Goal: Transaction & Acquisition: Download file/media

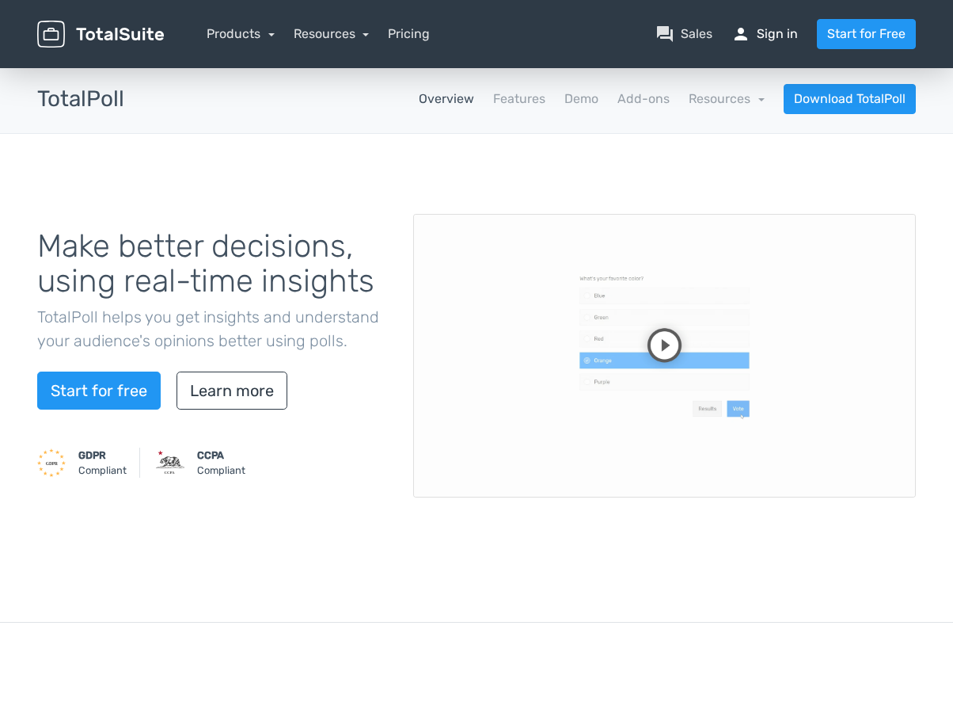
click at [763, 30] on link "person Sign in" at bounding box center [765, 34] width 67 height 19
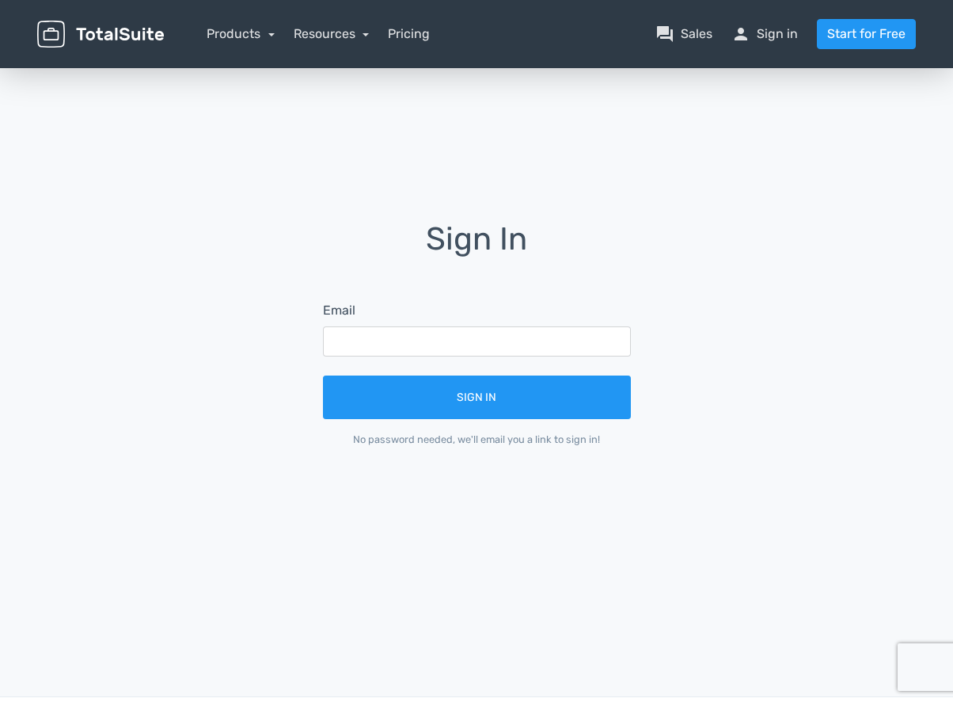
drag, startPoint x: 476, startPoint y: 360, endPoint x: 471, endPoint y: 343, distance: 18.1
click at [476, 359] on form "Email Sign In No password needed, we'll email you a link to sign in!" at bounding box center [477, 374] width 352 height 190
click at [471, 334] on input "text" at bounding box center [477, 341] width 308 height 30
click at [474, 356] on input "text" at bounding box center [477, 341] width 308 height 30
click at [445, 341] on input "text" at bounding box center [477, 341] width 308 height 30
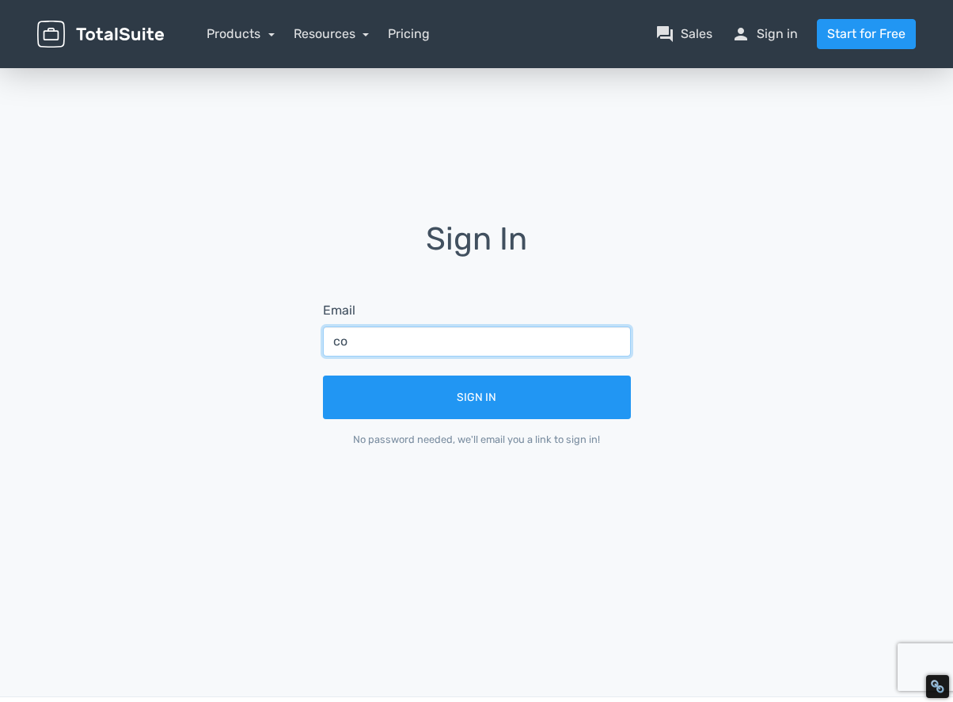
type input "c"
click at [468, 348] on input "text" at bounding box center [477, 341] width 308 height 30
type input "info1@takulog.info"
click at [323, 375] on button "Sign In" at bounding box center [477, 397] width 308 height 44
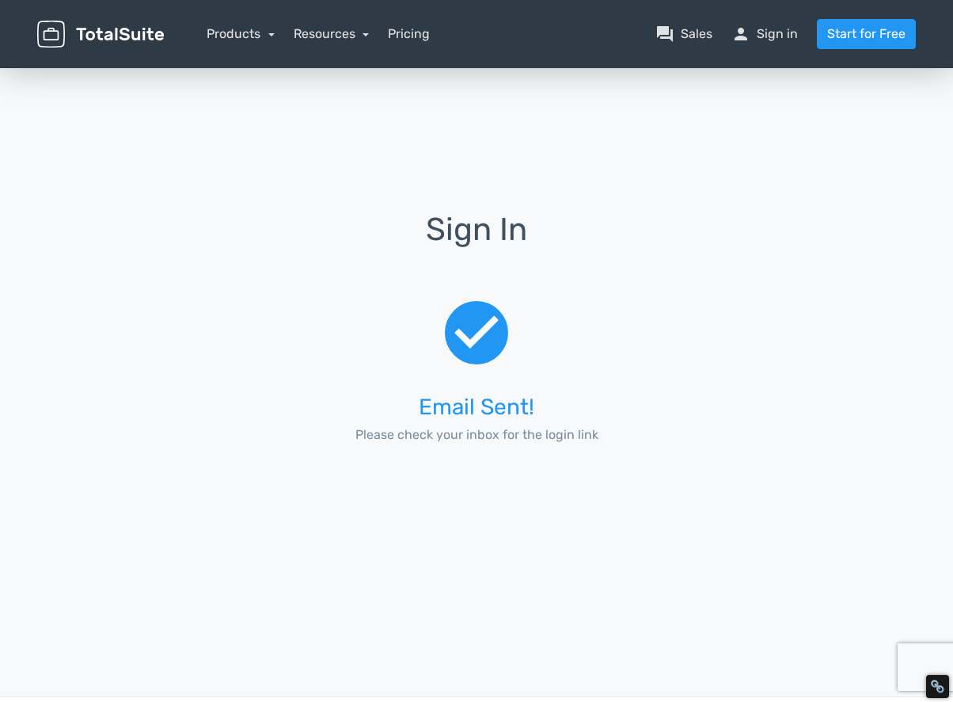
drag, startPoint x: 270, startPoint y: 484, endPoint x: 192, endPoint y: 518, distance: 85.5
click at [271, 484] on div "Sign In check_circle Email Sent! Please check your inbox for the login link" at bounding box center [476, 345] width 903 height 561
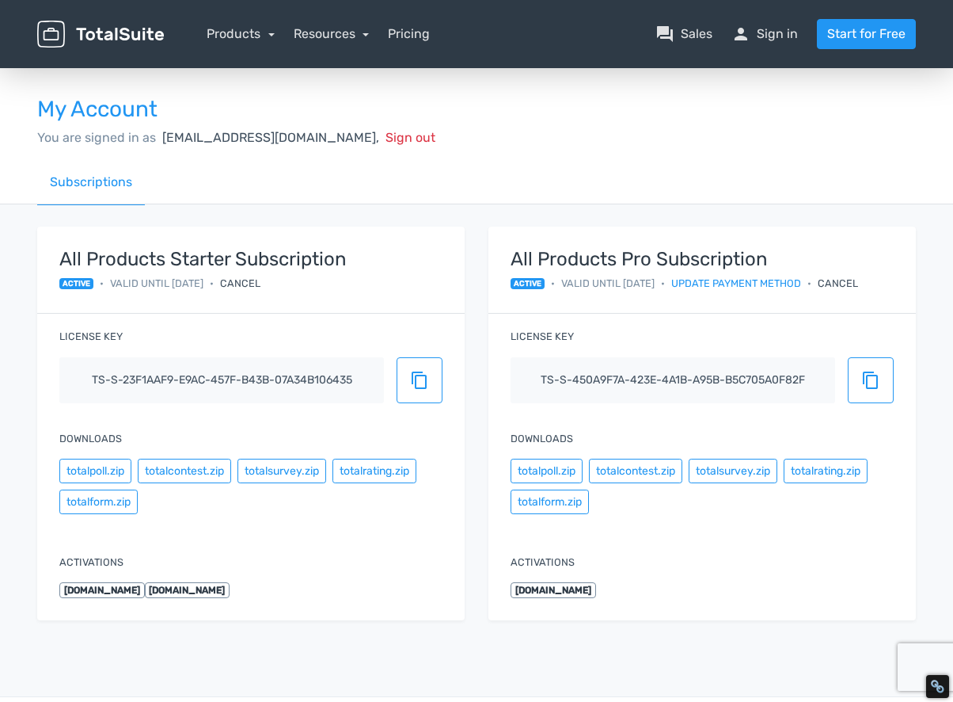
click at [353, 211] on div "All Products Starter Subscription active • Valid until 2099/1/1 • Cancel Licens…" at bounding box center [476, 432] width 903 height 457
click at [476, 239] on div "All Products Starter Subscription active • Valid until 2099/1/1 • Cancel Licens…" at bounding box center [250, 423] width 451 height 394
click at [683, 526] on div "Downloads totalpoll.zip totalcontest.zip totalsurvey.zip totalrating.zip totalf…" at bounding box center [703, 474] width 428 height 117
click at [578, 506] on button "totalform.zip" at bounding box center [550, 501] width 78 height 25
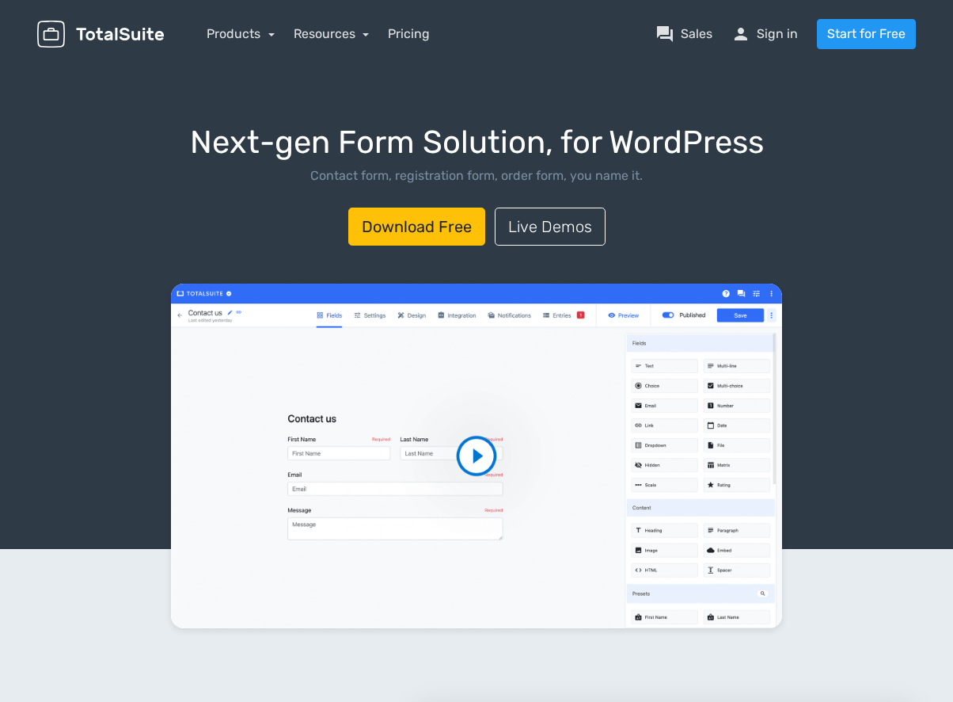
click at [22, 701] on icon "button" at bounding box center [14, 712] width 16 height 16
click at [778, 40] on link "person Sign in" at bounding box center [765, 34] width 67 height 19
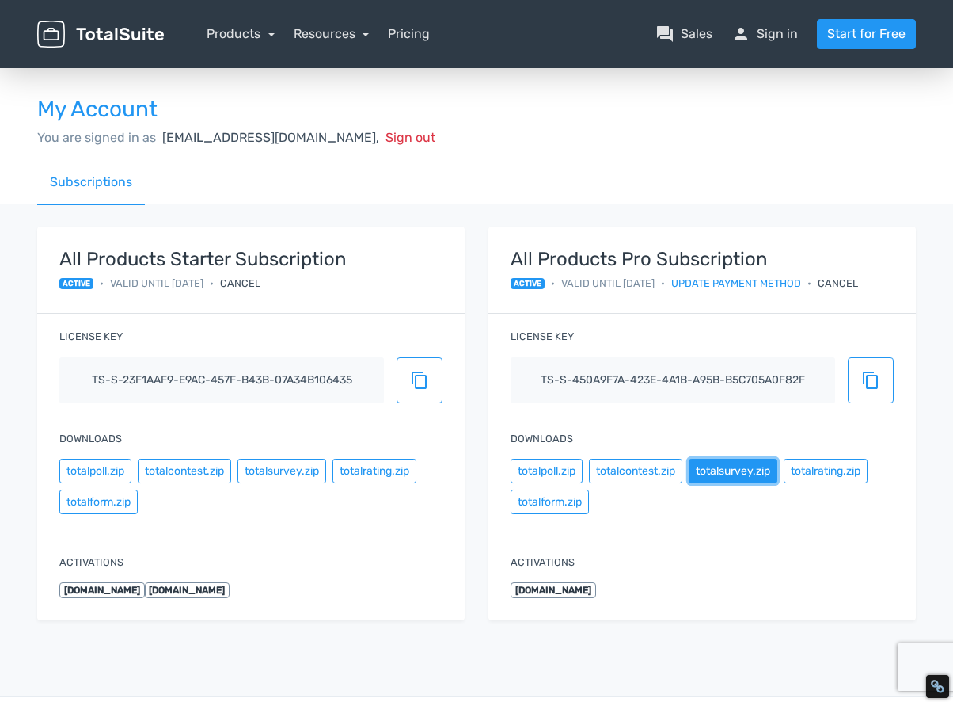
click at [755, 470] on button "totalsurvey.zip" at bounding box center [733, 470] width 89 height 25
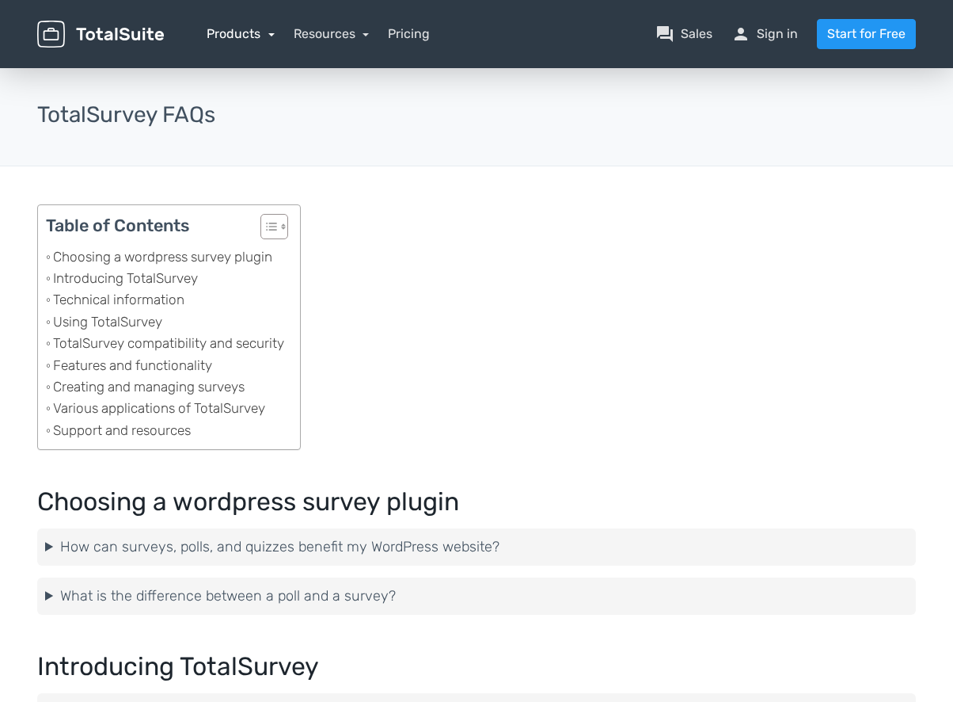
click at [249, 36] on link "Products" at bounding box center [241, 33] width 68 height 15
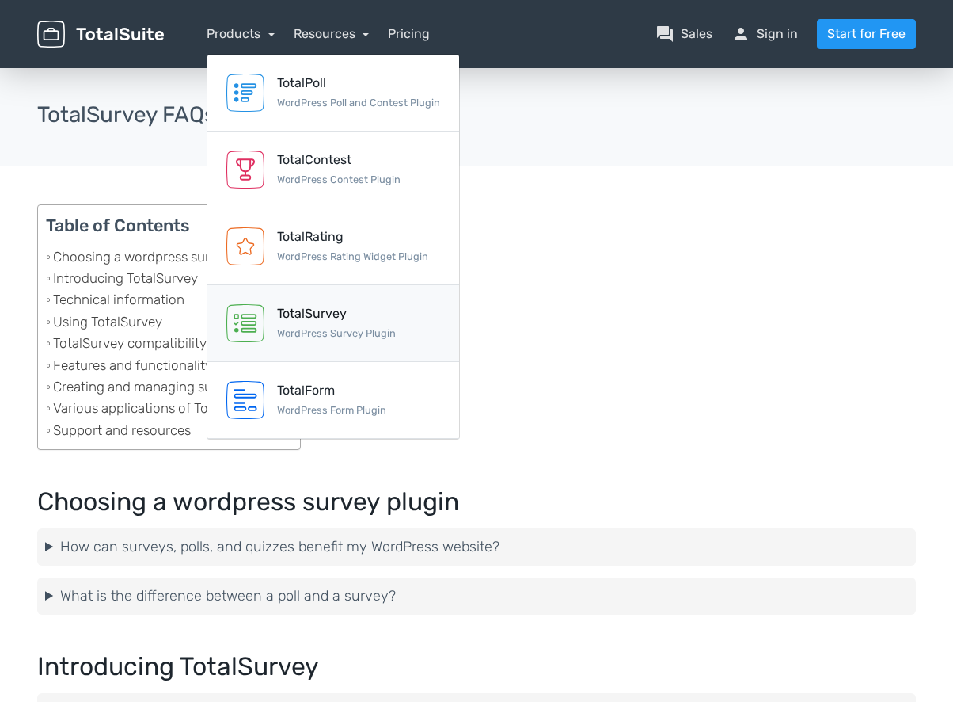
click at [244, 321] on img at bounding box center [245, 323] width 38 height 38
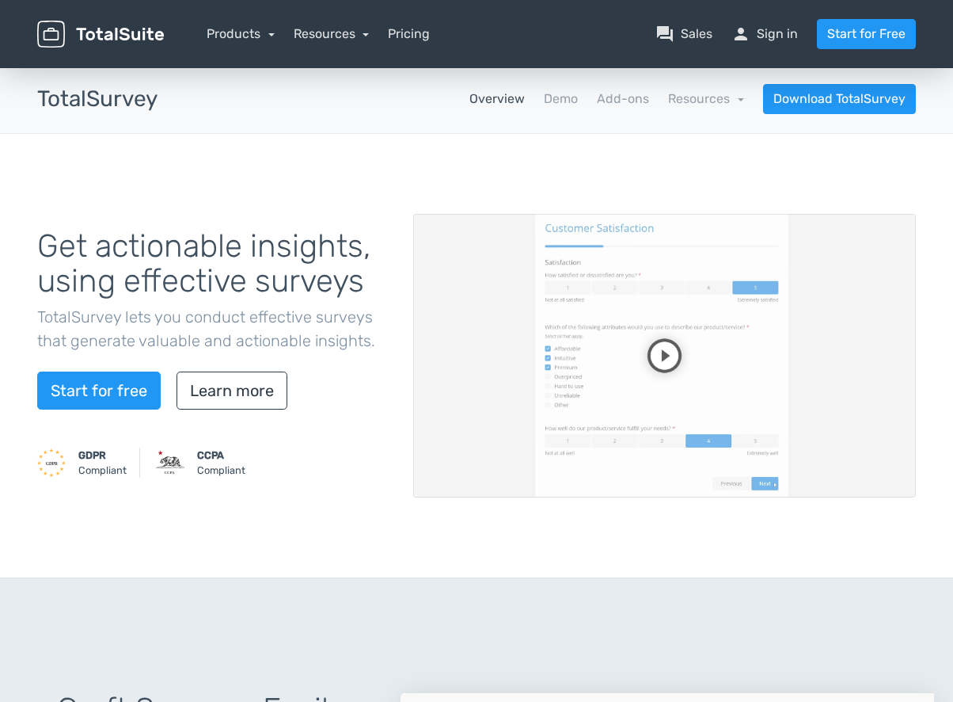
click at [668, 359] on video at bounding box center [664, 355] width 503 height 283
